Goal: Task Accomplishment & Management: Manage account settings

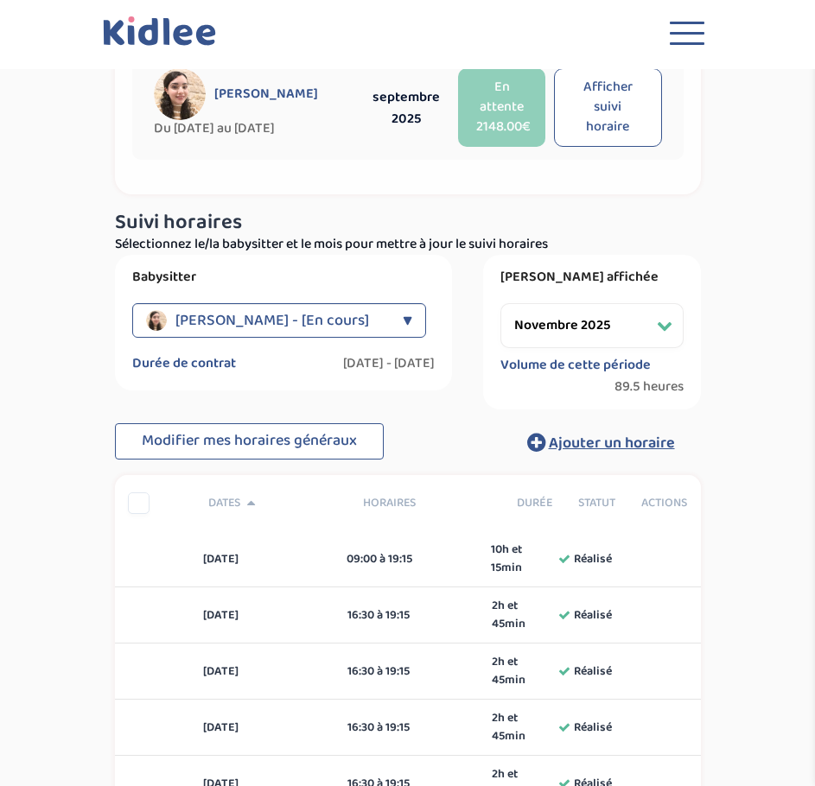
scroll to position [173, 0]
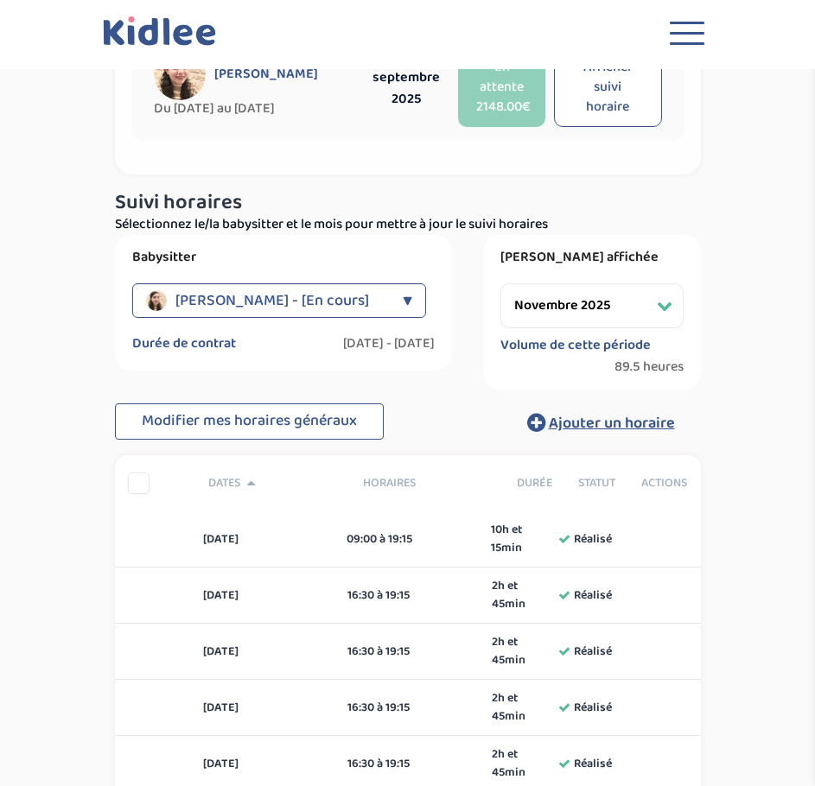
click at [620, 308] on select "Filtrer par mois [DATE] [DATE] [DATE] [DATE] [DATE] [DATE] [DATE] [DATE] [DATE]…" at bounding box center [591, 305] width 183 height 45
select select "octobre 2025"
click at [500, 283] on select "Filtrer par mois [DATE] [DATE] [DATE] [DATE] [DATE] [DATE] [DATE] [DATE] [DATE]…" at bounding box center [591, 305] width 183 height 45
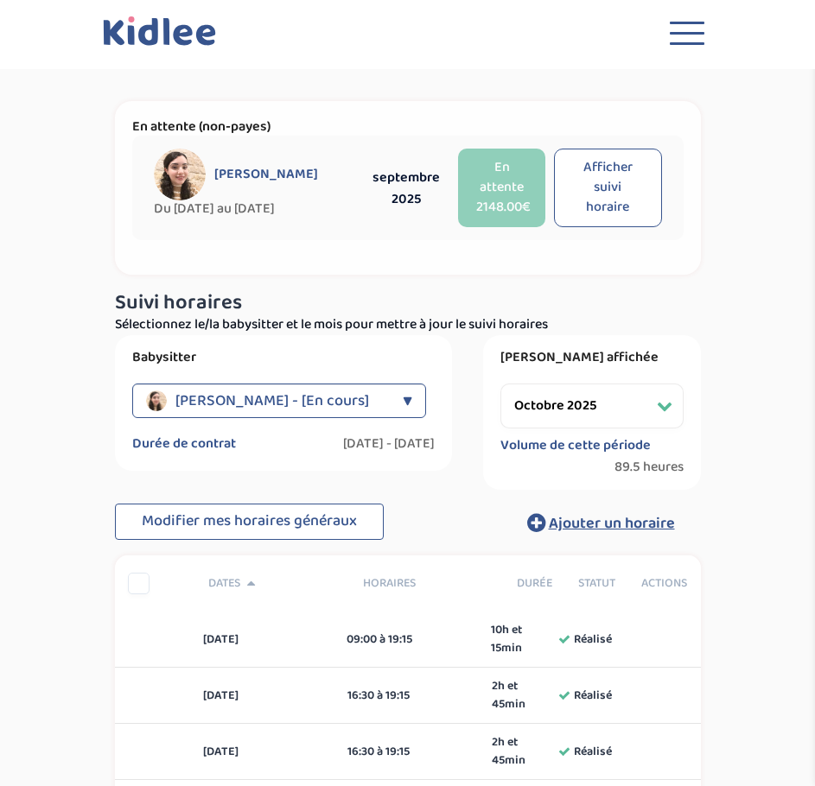
scroll to position [0, 0]
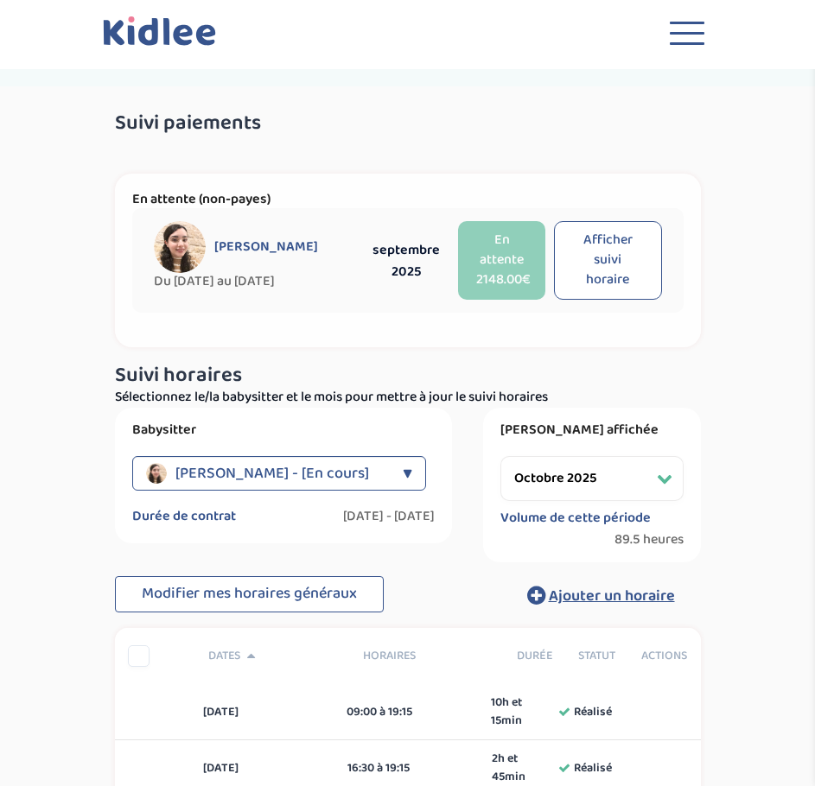
click at [158, 35] on icon at bounding box center [164, 38] width 122 height 44
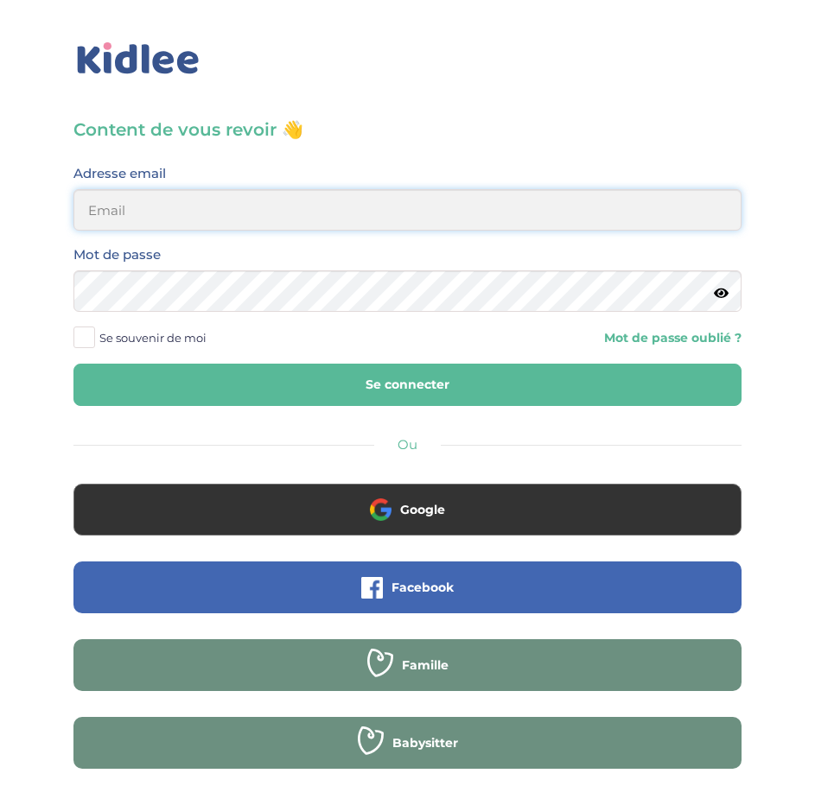
click at [211, 202] on input "email" at bounding box center [407, 209] width 668 height 41
type input "morgane.a.ferron@gmail.com"
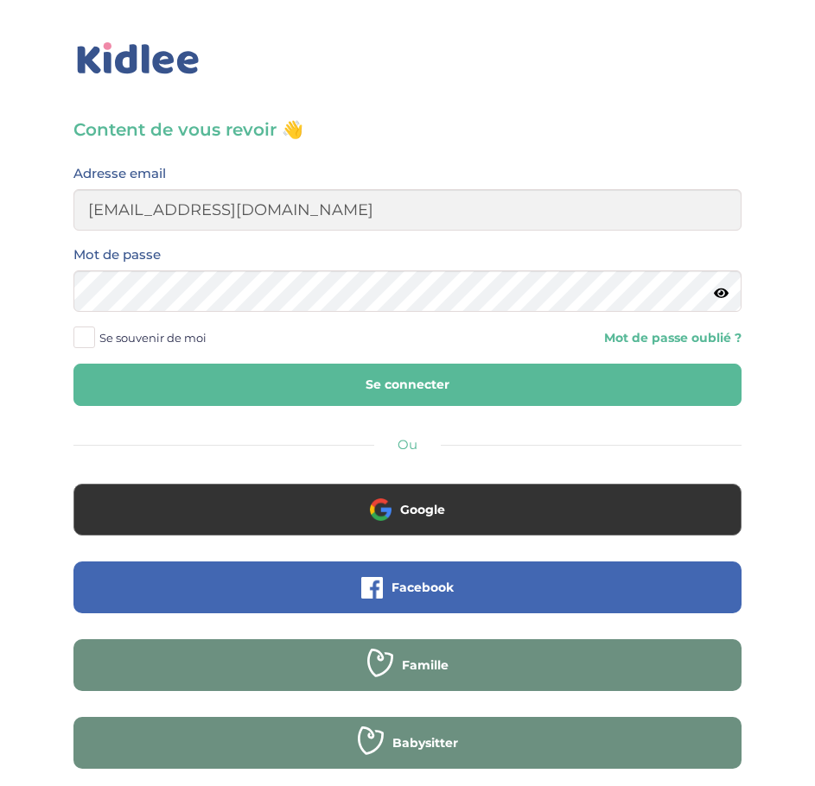
click at [311, 388] on button "Se connecter" at bounding box center [407, 385] width 668 height 42
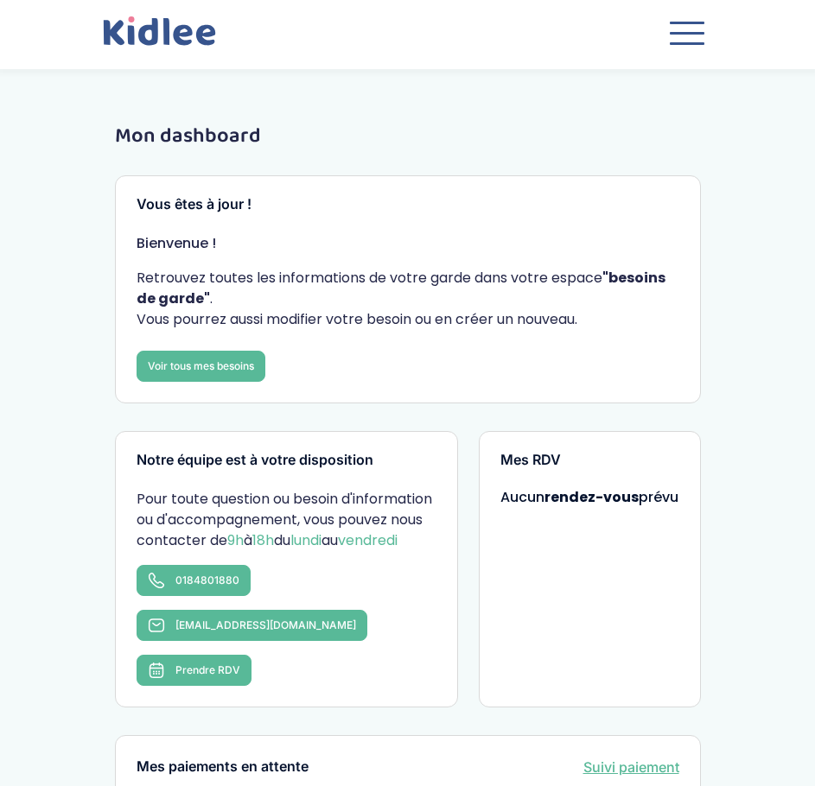
click at [709, 37] on button "Toggle navigation" at bounding box center [687, 37] width 52 height 47
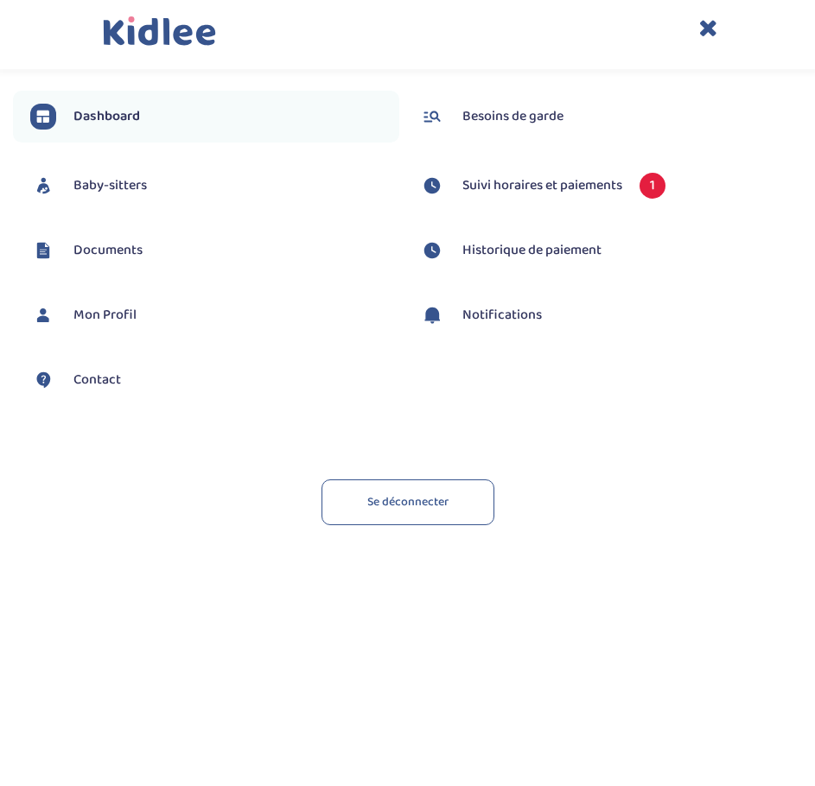
click at [538, 188] on span "Suivi horaires et paiements" at bounding box center [542, 185] width 160 height 21
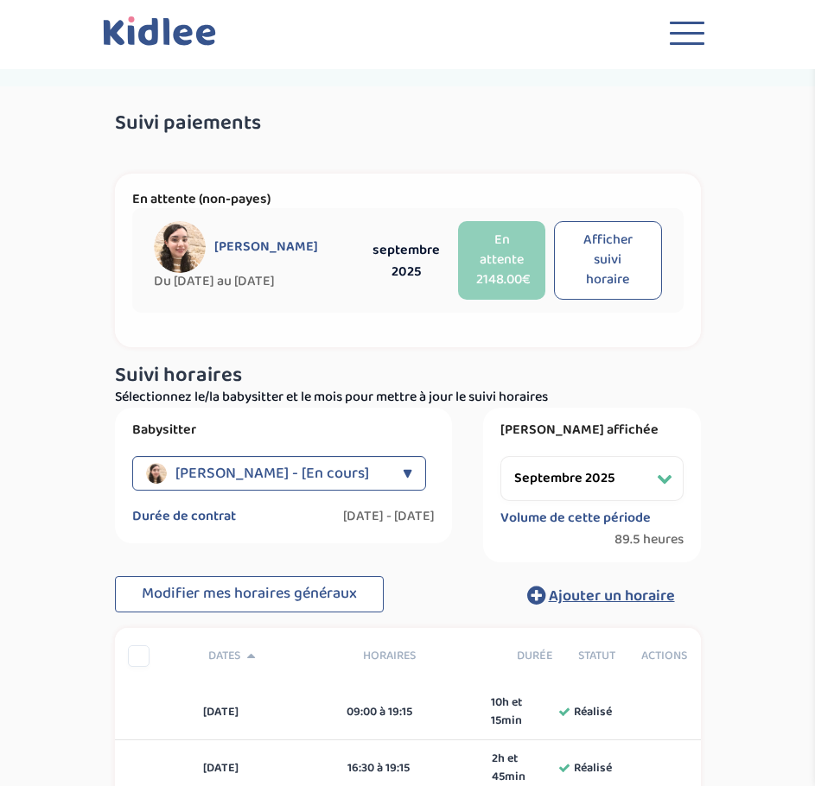
click at [558, 484] on select "Filtrer par mois [DATE] [DATE] [DATE] [DATE] [DATE] [DATE] [DATE] [DATE] [DATE]…" at bounding box center [591, 478] width 183 height 45
select select "octobre 2025"
click at [500, 456] on select "Filtrer par mois [DATE] [DATE] [DATE] [DATE] [DATE] [DATE] [DATE] [DATE] [DATE]…" at bounding box center [591, 478] width 183 height 45
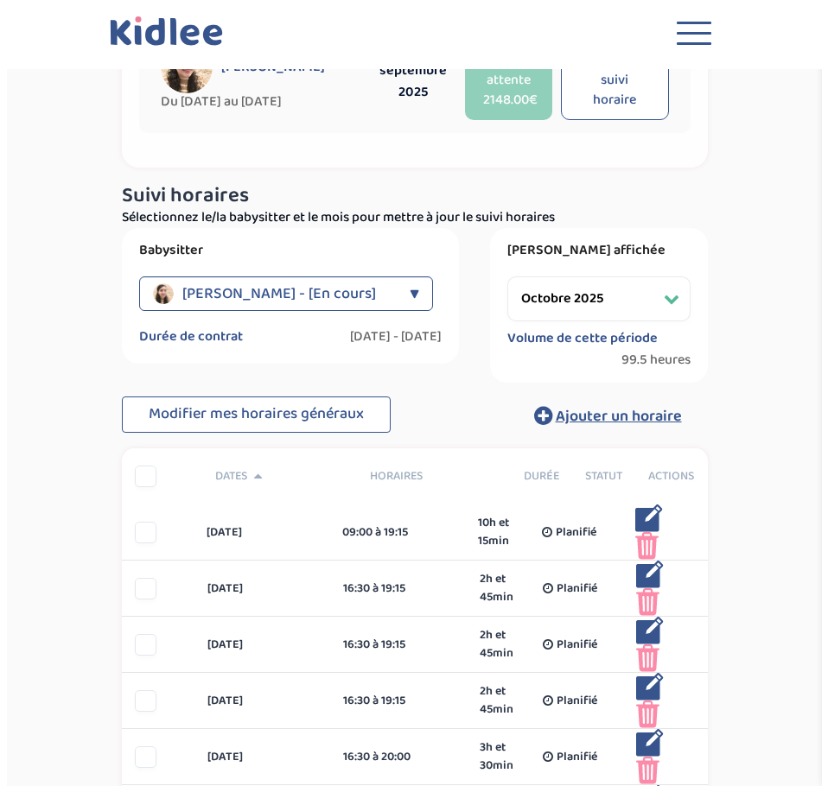
scroll to position [173, 0]
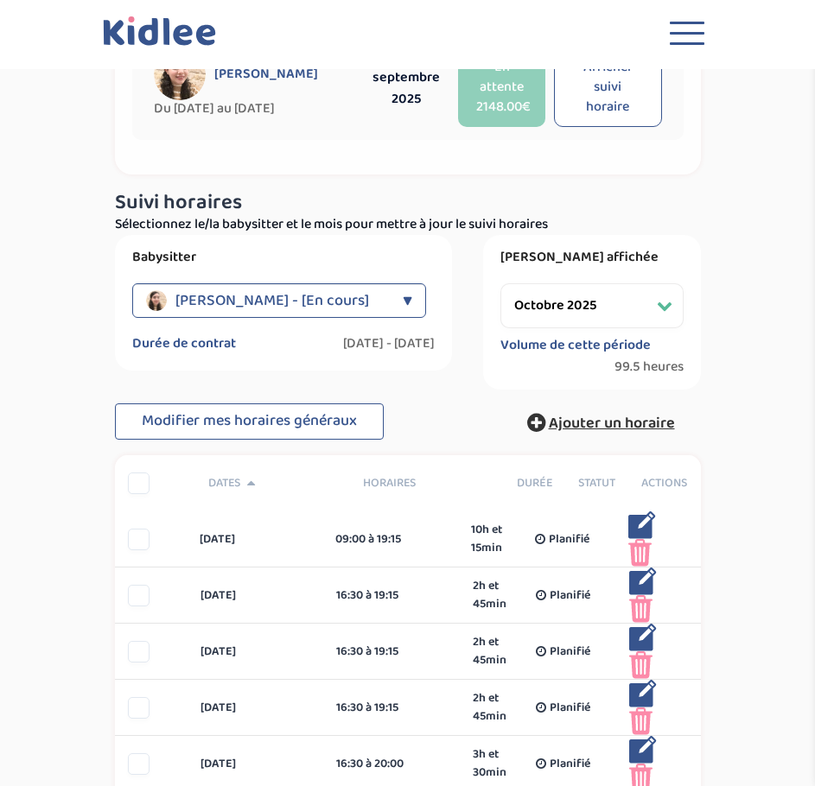
click at [590, 423] on span "Ajouter un horaire" at bounding box center [612, 423] width 126 height 24
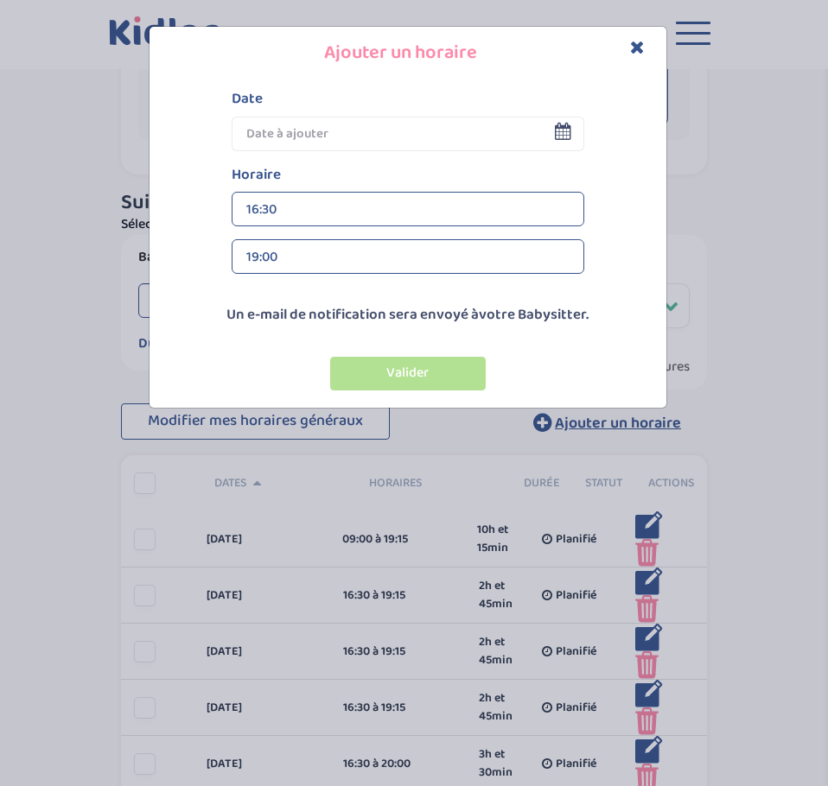
click at [359, 138] on input "text" at bounding box center [408, 134] width 353 height 35
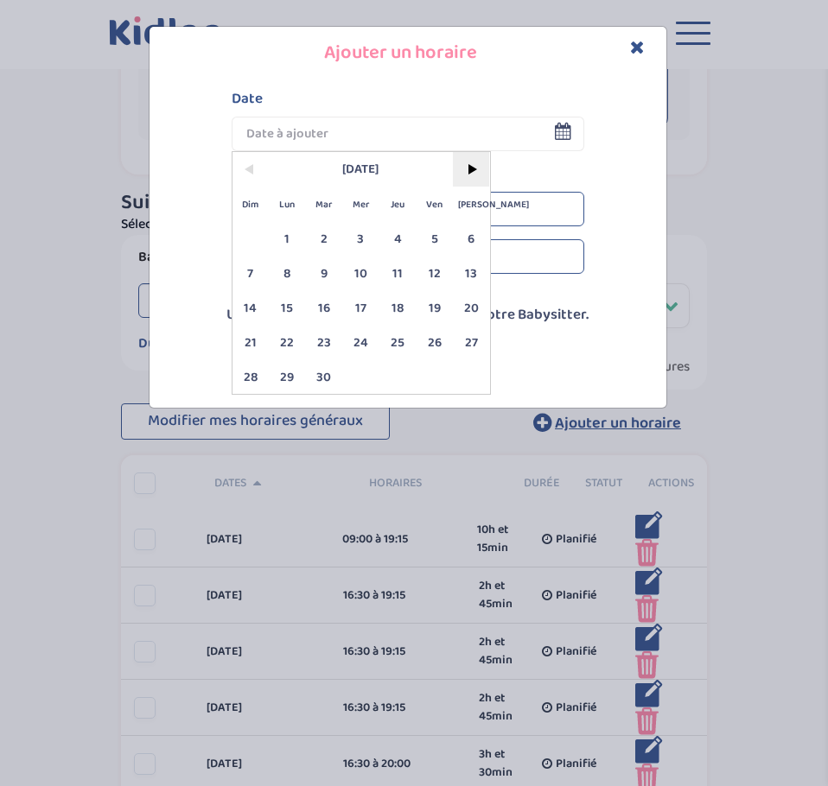
click at [479, 167] on span ">" at bounding box center [471, 169] width 37 height 35
click at [473, 263] on span "11" at bounding box center [471, 273] width 37 height 35
type input "11 Oct 2025"
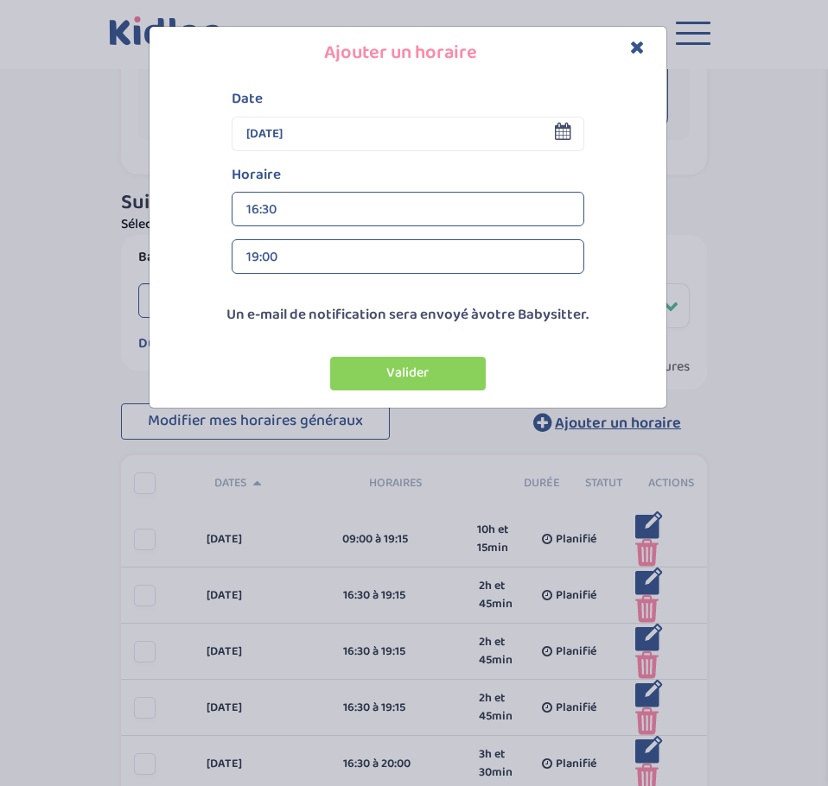
click at [321, 201] on div "16:30" at bounding box center [407, 210] width 323 height 35
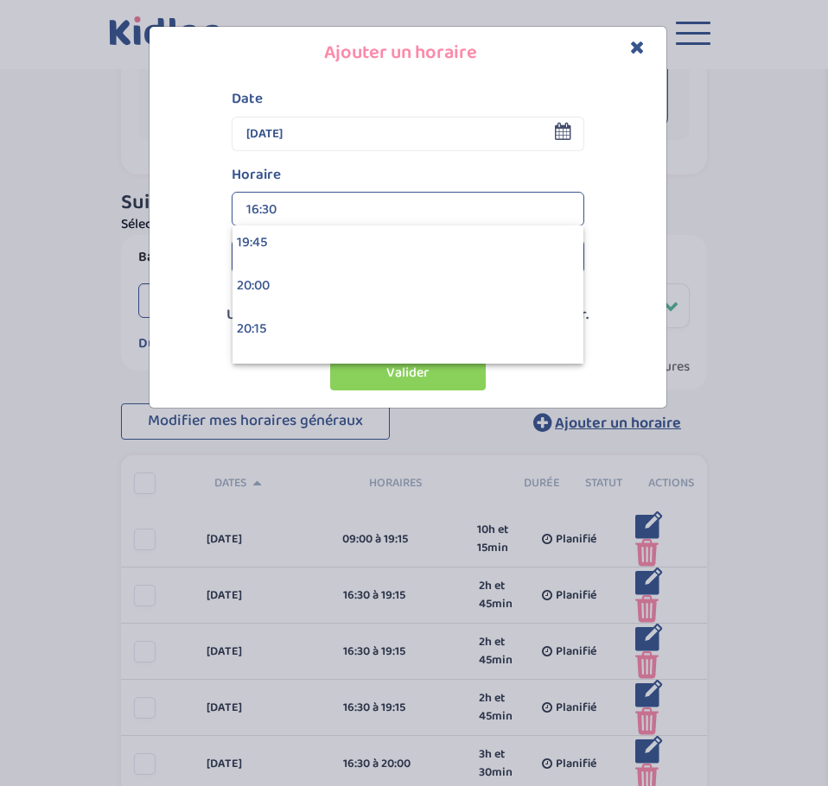
scroll to position [3457, 0]
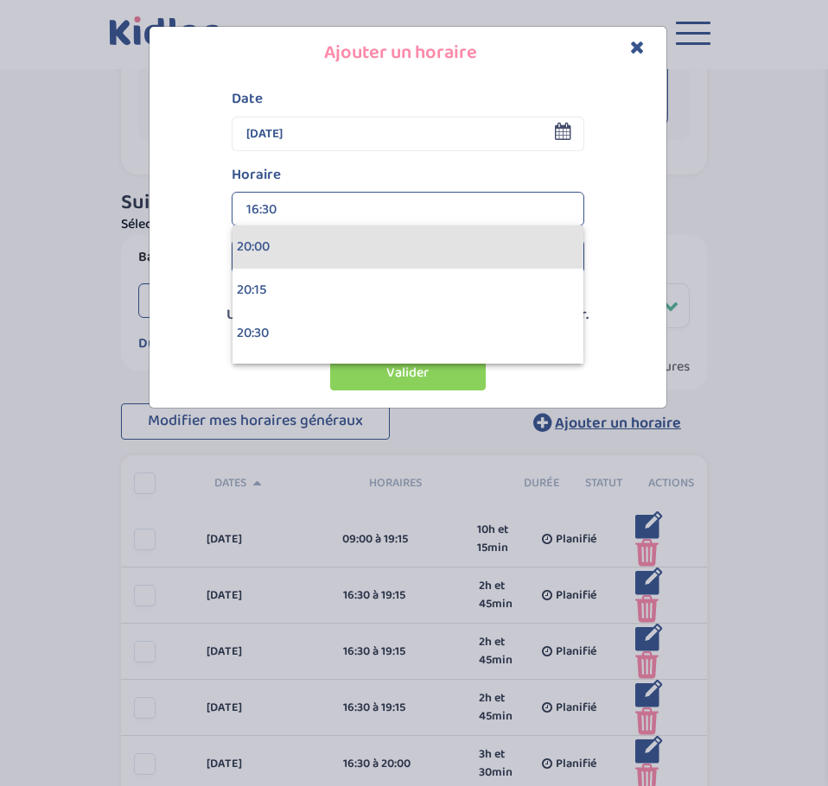
click at [284, 241] on div "20:00" at bounding box center [407, 247] width 351 height 43
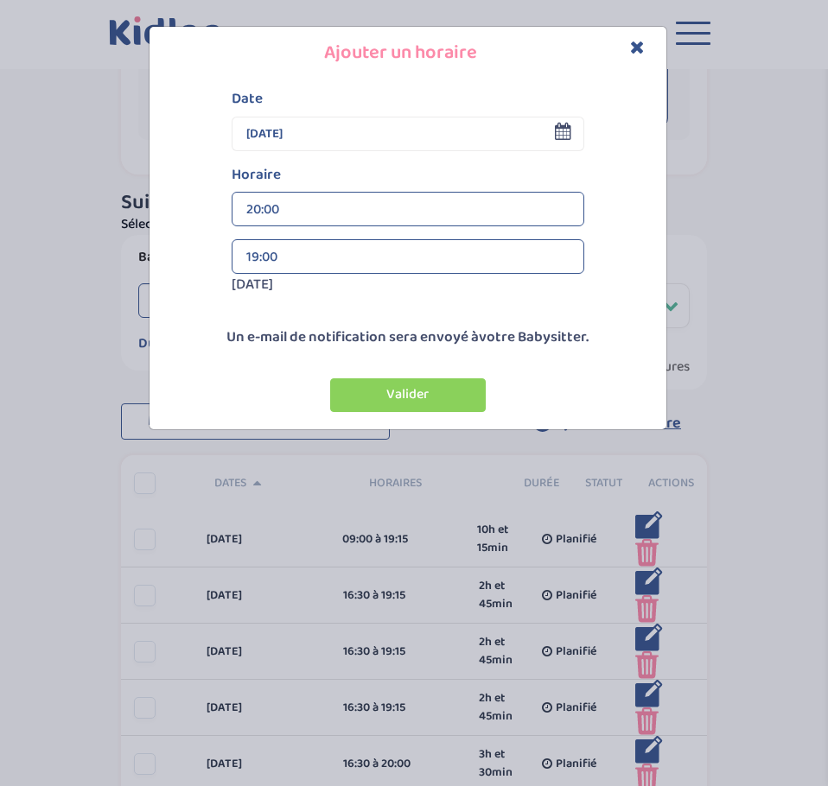
click at [379, 259] on div "19:00" at bounding box center [407, 257] width 323 height 35
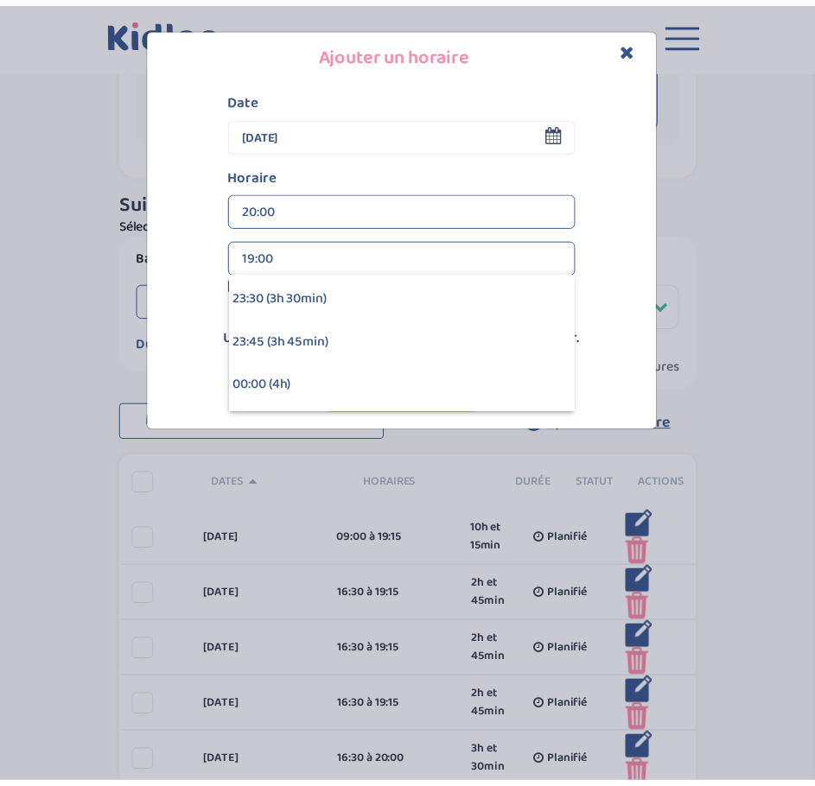
scroll to position [605, 0]
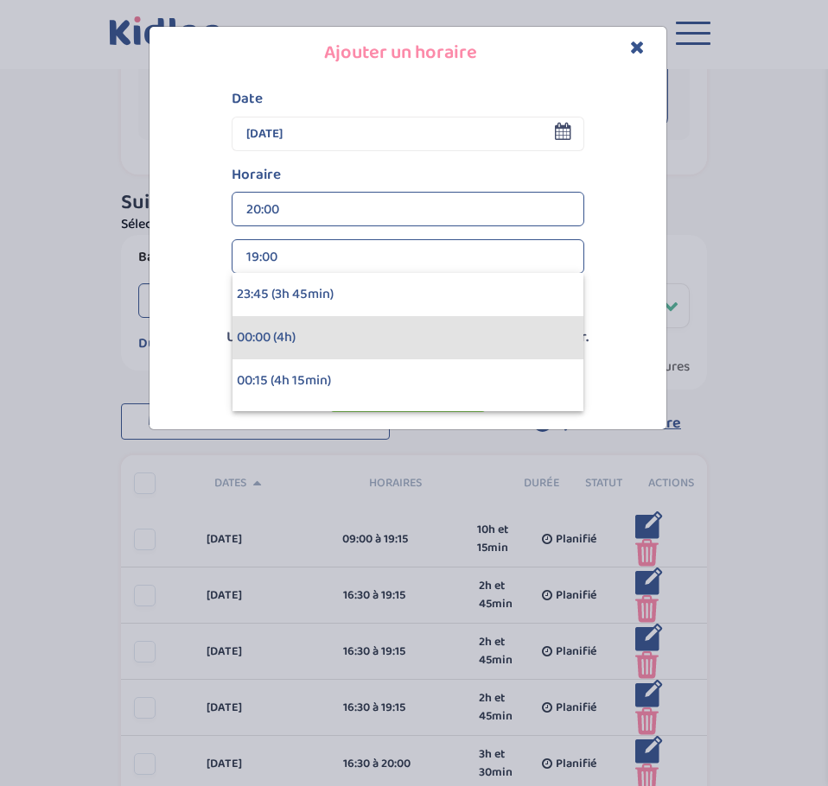
click at [292, 330] on div "00:00 (4h)" at bounding box center [407, 337] width 351 height 43
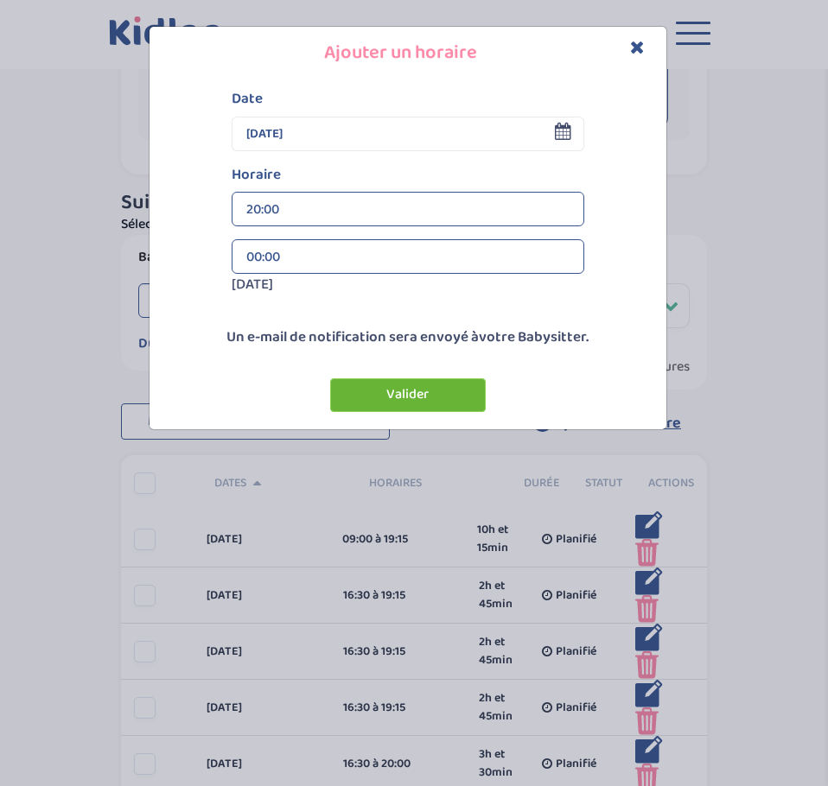
click at [454, 397] on button "Valider" at bounding box center [408, 396] width 156 height 34
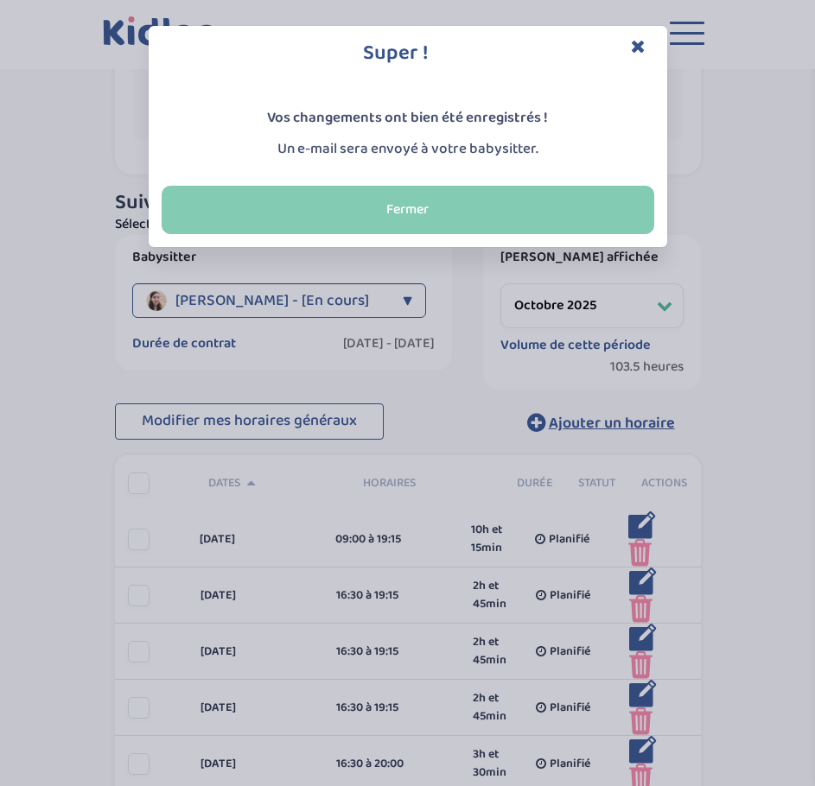
click at [459, 200] on button "Fermer" at bounding box center [408, 210] width 493 height 48
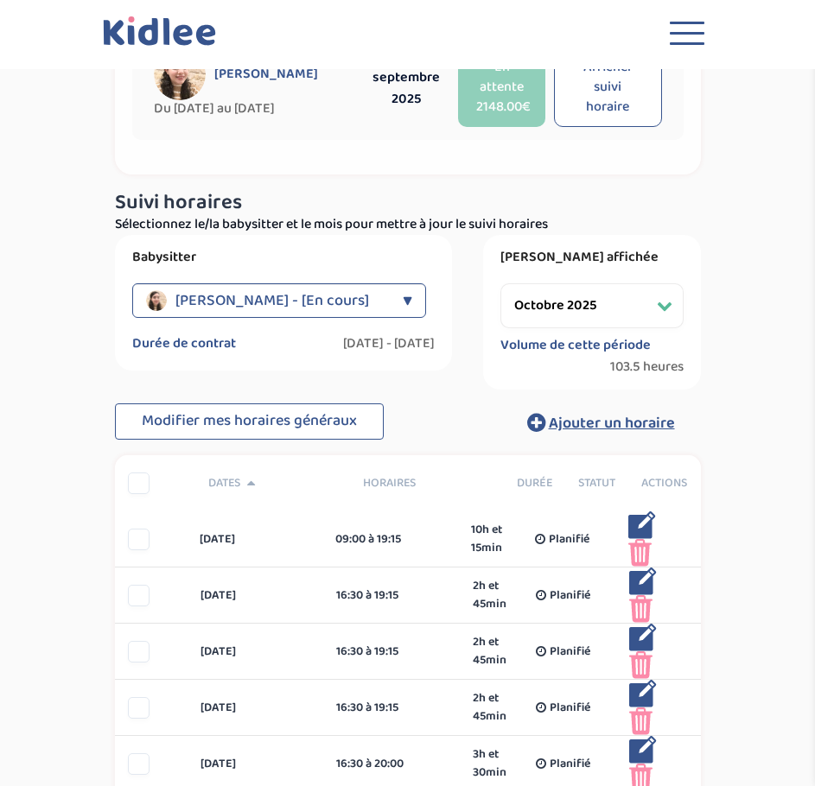
scroll to position [0, 0]
